Goal: Information Seeking & Learning: Learn about a topic

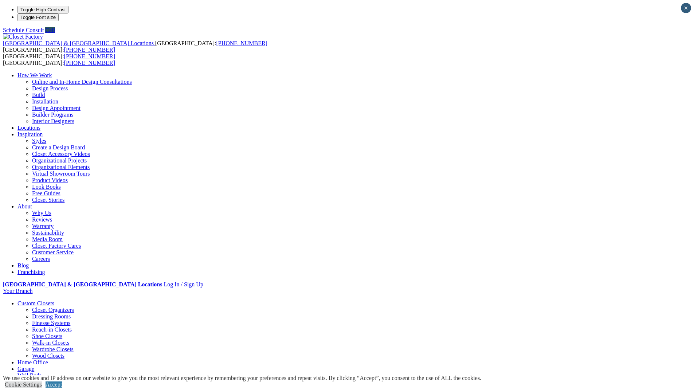
drag, startPoint x: 184, startPoint y: 200, endPoint x: 144, endPoint y: 184, distance: 43.2
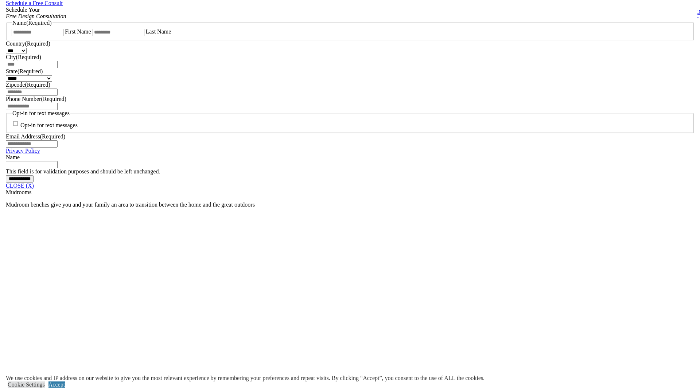
scroll to position [486, 0]
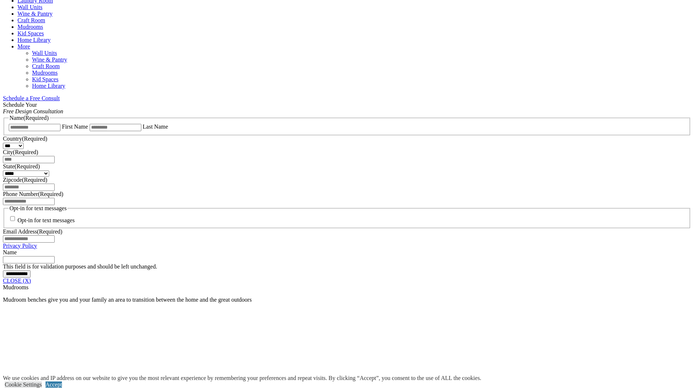
scroll to position [258, 0]
